Goal: Navigation & Orientation: Go to known website

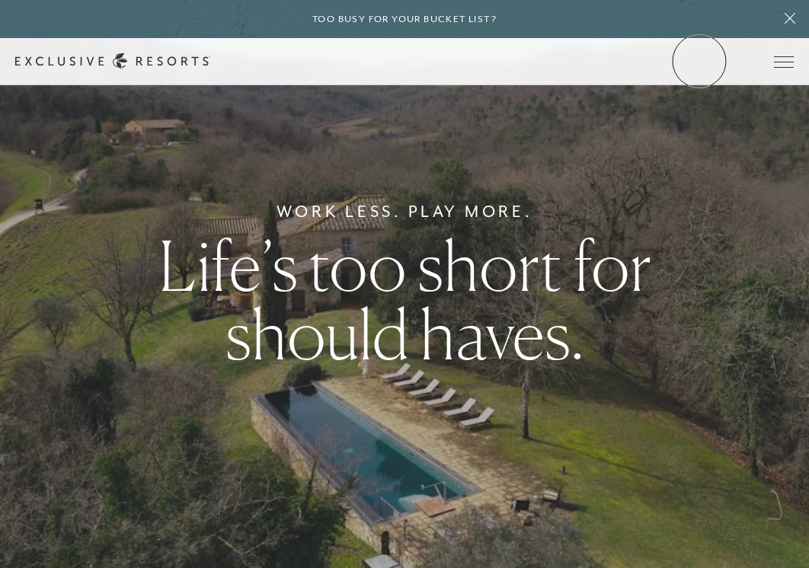
drag, startPoint x: 699, startPoint y: 61, endPoint x: 699, endPoint y: 40, distance: 21.3
click at [0, 0] on link "Member Login" at bounding box center [0, 0] width 0 height 0
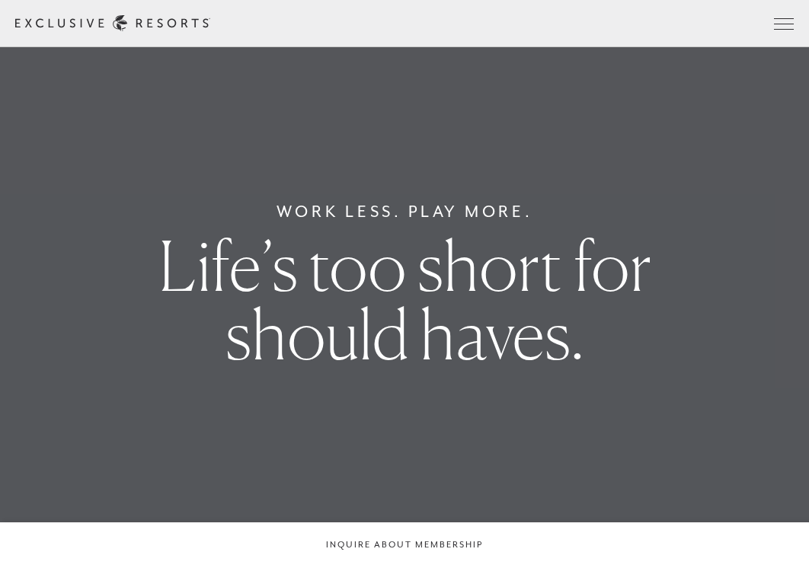
click at [720, 15] on div "Schedule a Meeting Get Started Visit home page Member Login Schedule a Meeting …" at bounding box center [404, 23] width 778 height 16
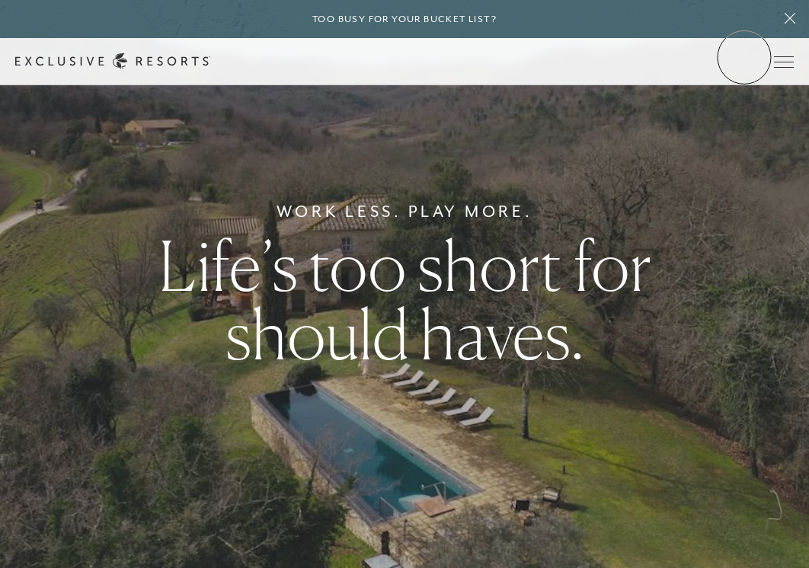
click at [0, 0] on link "Member Login" at bounding box center [0, 0] width 0 height 0
drag, startPoint x: 738, startPoint y: 59, endPoint x: 737, endPoint y: 40, distance: 19.8
click at [0, 0] on link "Member Login" at bounding box center [0, 0] width 0 height 0
